Goal: Transaction & Acquisition: Obtain resource

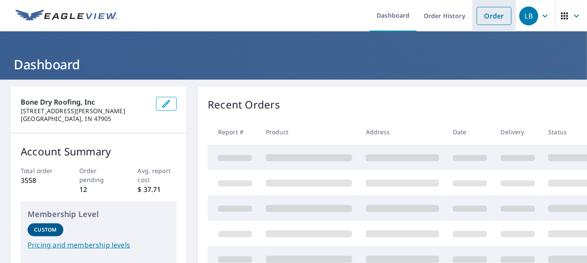
click at [487, 15] on link "Order" at bounding box center [494, 16] width 35 height 18
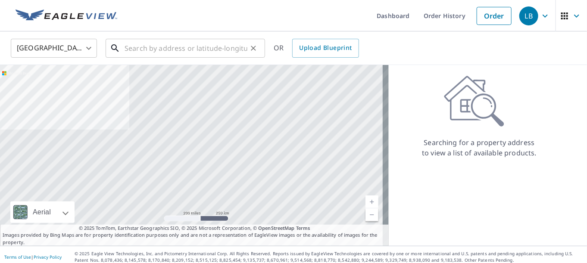
click at [226, 52] on input "text" at bounding box center [186, 48] width 123 height 24
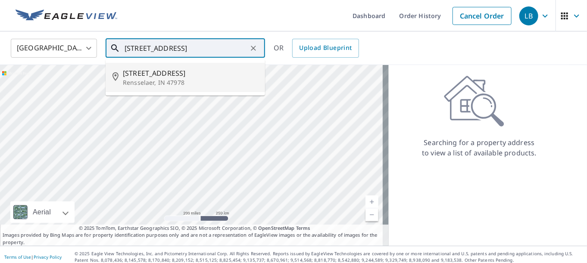
click at [175, 75] on span "[STREET_ADDRESS]" at bounding box center [190, 73] width 135 height 10
type input "[STREET_ADDRESS][PERSON_NAME]"
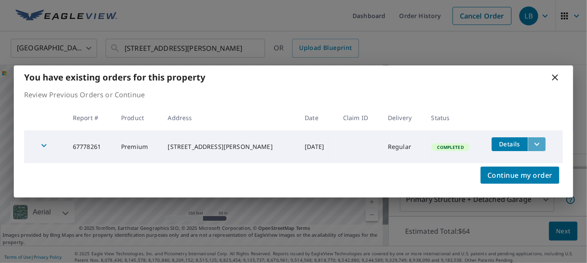
click at [534, 148] on icon "filesDropdownBtn-67778261" at bounding box center [537, 144] width 10 height 10
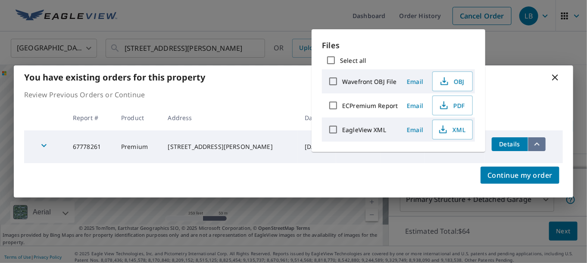
click at [534, 148] on icon "filesDropdownBtn-67778261" at bounding box center [537, 144] width 10 height 10
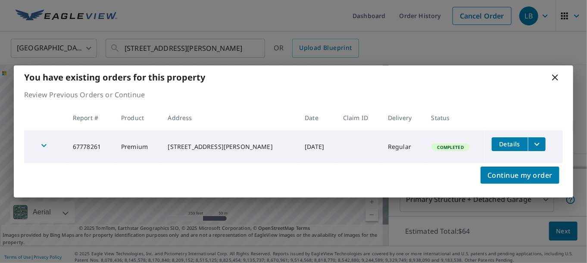
click at [534, 148] on icon "filesDropdownBtn-67778261" at bounding box center [537, 144] width 10 height 10
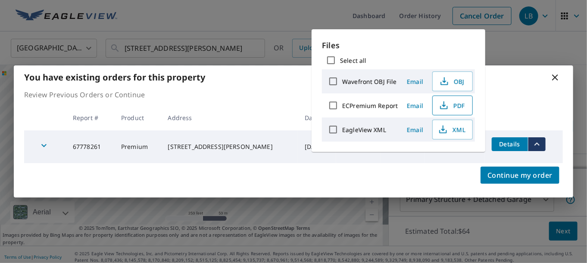
click at [444, 105] on icon "button" at bounding box center [444, 104] width 4 height 6
click at [556, 79] on icon at bounding box center [555, 78] width 6 height 6
